Goal: Transaction & Acquisition: Purchase product/service

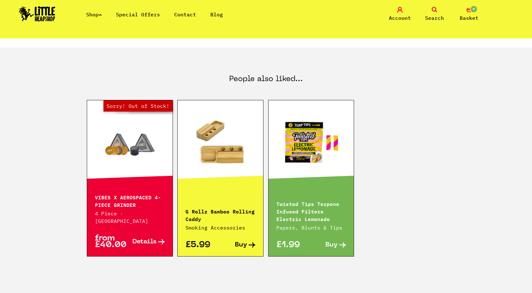
scroll to position [394, 0]
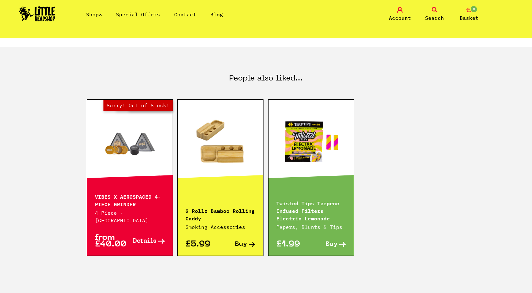
click at [122, 161] on link "Out of Stock Hurry! Low Stock Sorry! Out of Stock!" at bounding box center [129, 142] width 85 height 63
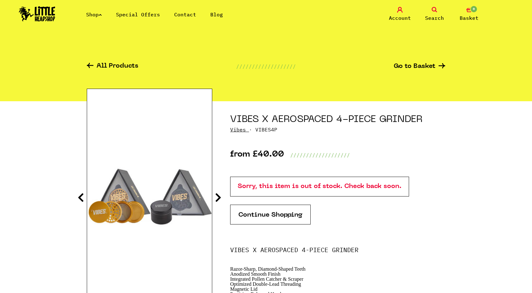
click at [94, 16] on link "Shop" at bounding box center [94, 14] width 16 height 6
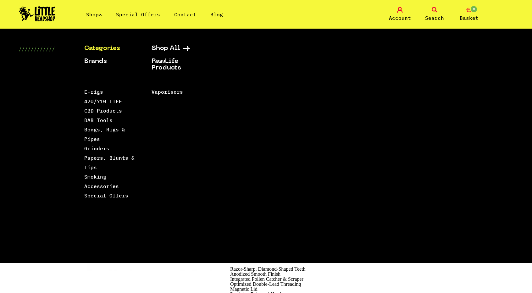
click at [94, 16] on link "Shop" at bounding box center [94, 14] width 16 height 6
